Goal: Task Accomplishment & Management: Use online tool/utility

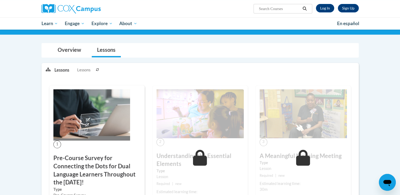
scroll to position [56, 0]
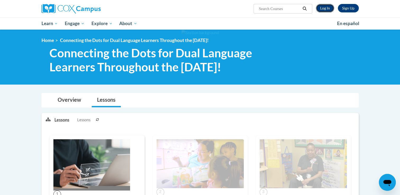
click at [332, 10] on link "Log In" at bounding box center [325, 8] width 18 height 8
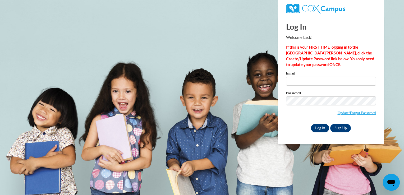
type input "courtneylossiah123@gmail.com"
drag, startPoint x: 324, startPoint y: 128, endPoint x: 322, endPoint y: 139, distance: 11.5
click at [322, 139] on div "Log In Welcome back! If this is your FIRST TIME logging in to the NEW Cox Campu…" at bounding box center [331, 80] width 114 height 129
click at [318, 130] on input "Log In" at bounding box center [320, 128] width 19 height 8
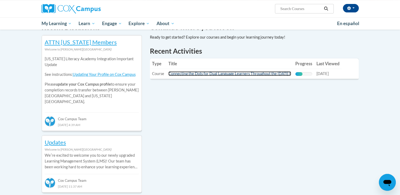
click at [249, 73] on link "Connecting the Dots for Dual Language Learners Throughout the [DATE]!" at bounding box center [230, 73] width 123 height 4
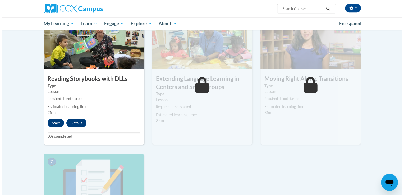
scroll to position [281, 0]
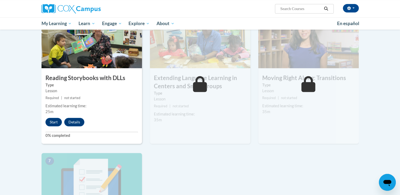
click at [46, 120] on div "Start Details Feedback" at bounding box center [66, 122] width 49 height 8
click at [54, 124] on button "Start" at bounding box center [54, 122] width 16 height 8
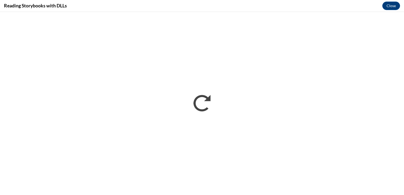
scroll to position [0, 0]
